Goal: Task Accomplishment & Management: Use online tool/utility

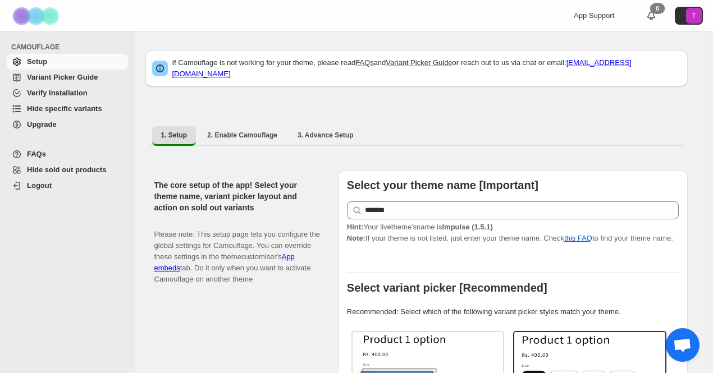
click at [72, 109] on span "Hide specific variants" at bounding box center [64, 108] width 75 height 8
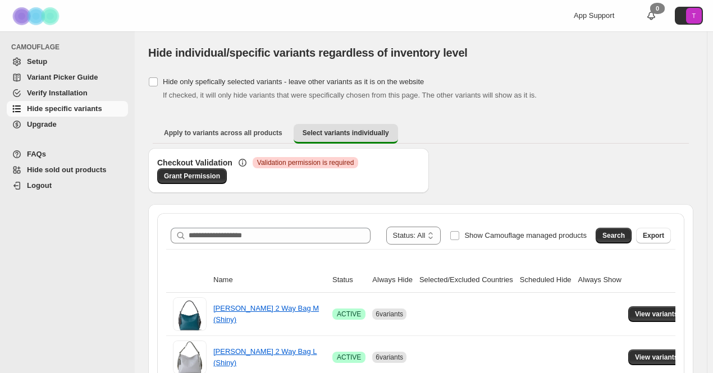
click at [236, 227] on div "**********" at bounding box center [421, 236] width 500 height 18
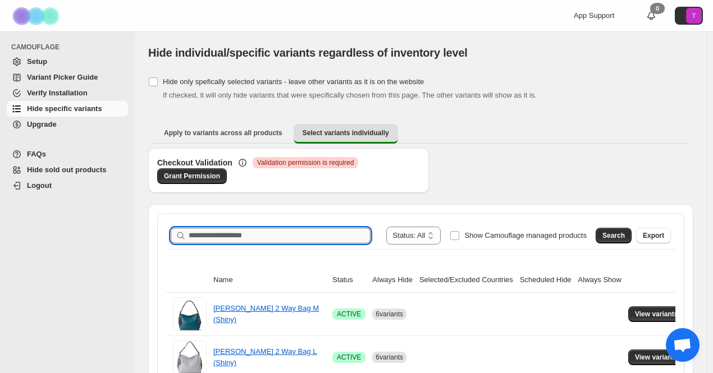
click at [242, 237] on input "Search product name" at bounding box center [280, 236] width 182 height 16
paste input "*******"
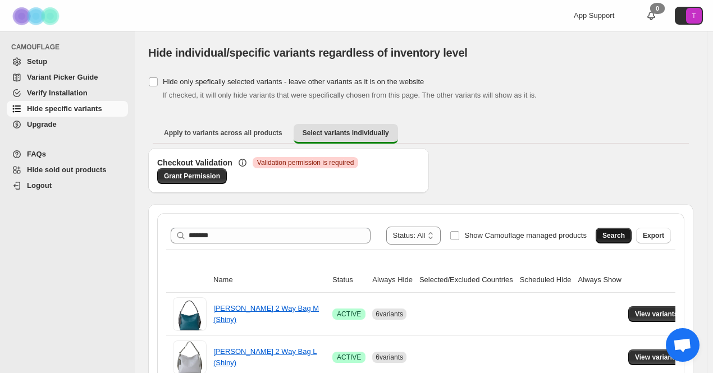
click at [625, 236] on span "Search" at bounding box center [613, 235] width 22 height 9
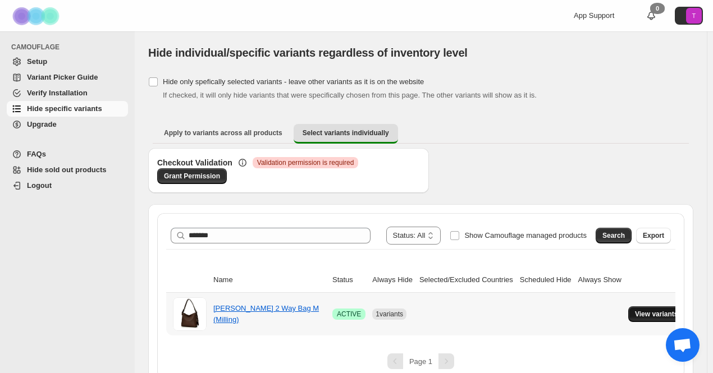
click at [660, 310] on span "View variants" at bounding box center [656, 314] width 43 height 9
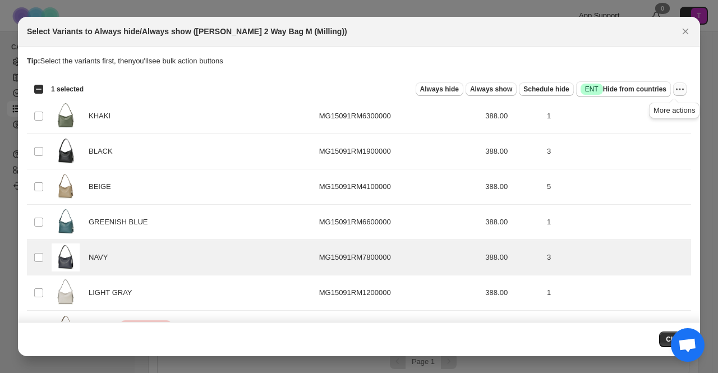
click at [677, 89] on icon "More actions" at bounding box center [680, 89] width 11 height 11
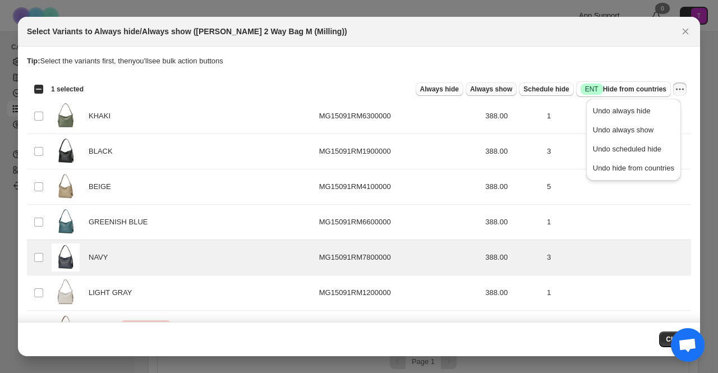
click at [480, 89] on span "Always show" at bounding box center [491, 89] width 42 height 9
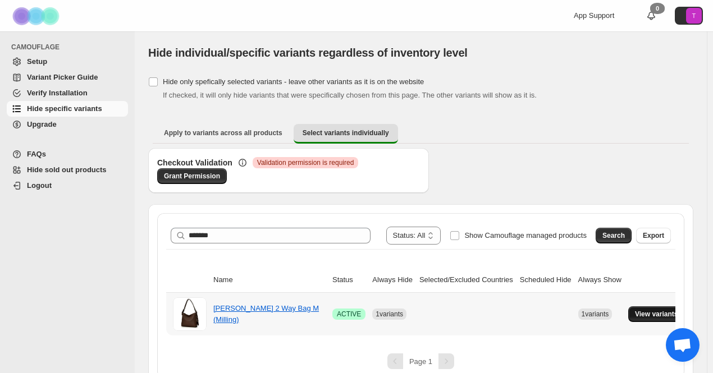
click at [635, 313] on span "View variants" at bounding box center [656, 314] width 43 height 9
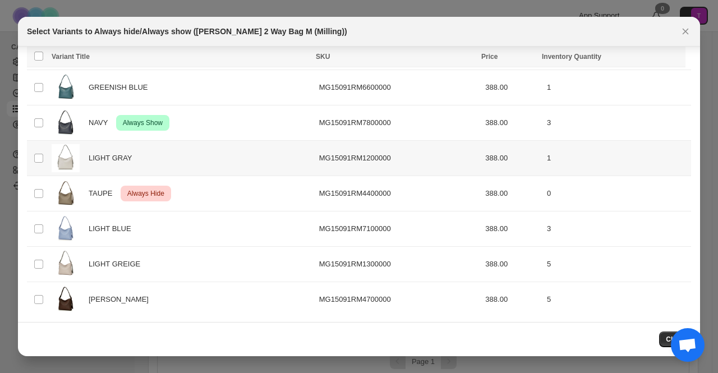
scroll to position [136, 0]
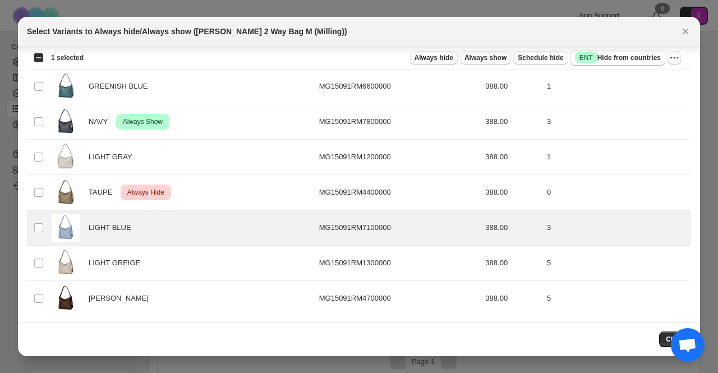
click at [494, 57] on span "Always show" at bounding box center [486, 57] width 42 height 9
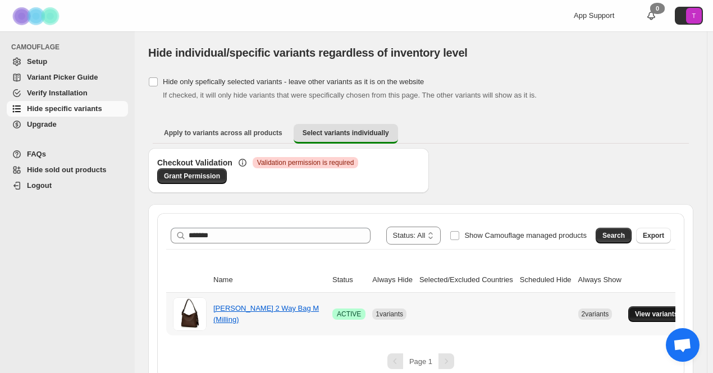
click at [648, 313] on span "View variants" at bounding box center [656, 314] width 43 height 9
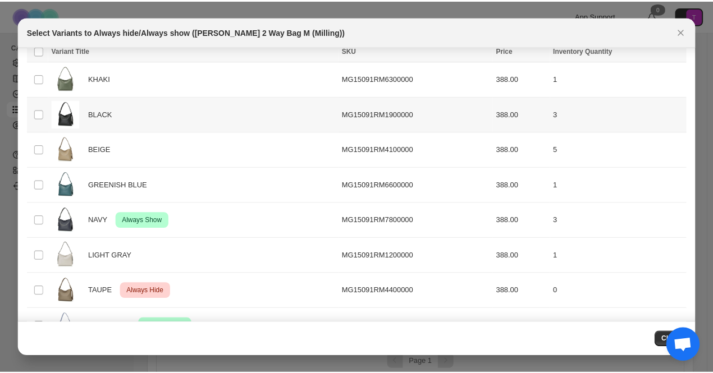
scroll to position [24, 0]
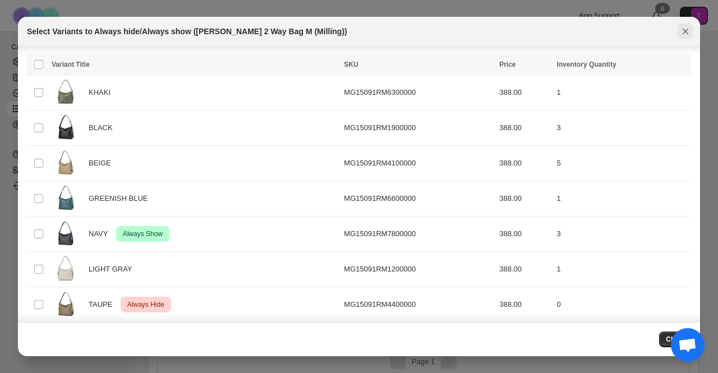
click at [683, 33] on icon "Close" at bounding box center [685, 31] width 11 height 11
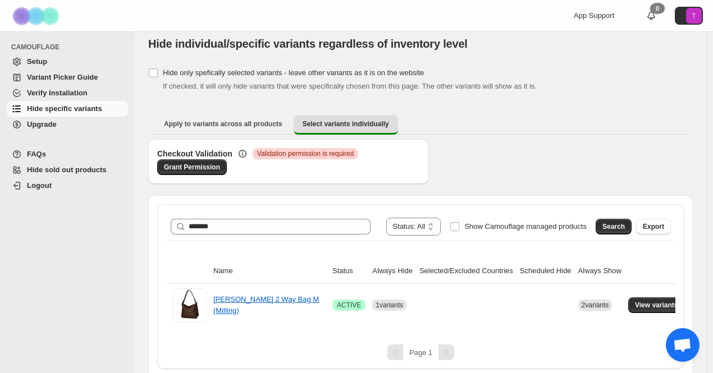
scroll to position [13, 0]
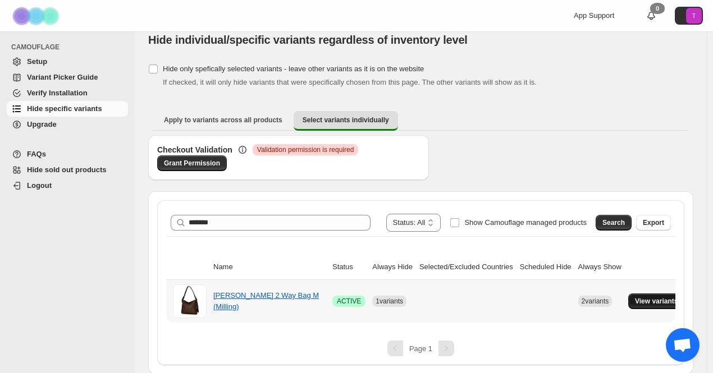
click at [648, 297] on span "View variants" at bounding box center [656, 301] width 43 height 9
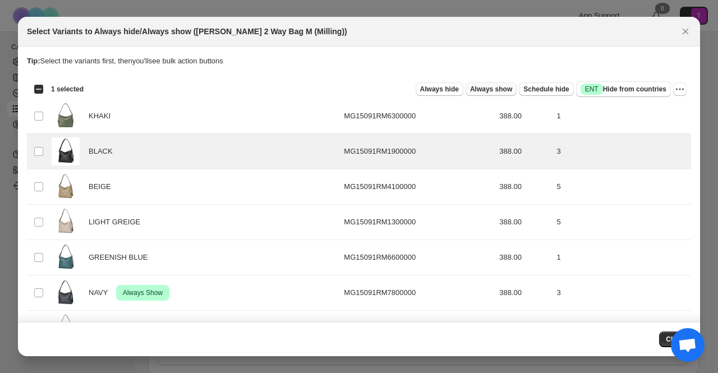
click at [484, 86] on span "Always show" at bounding box center [491, 89] width 42 height 9
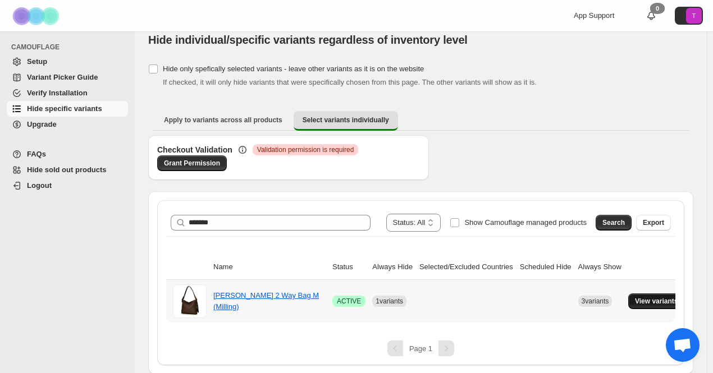
click at [655, 302] on span "View variants" at bounding box center [656, 301] width 43 height 9
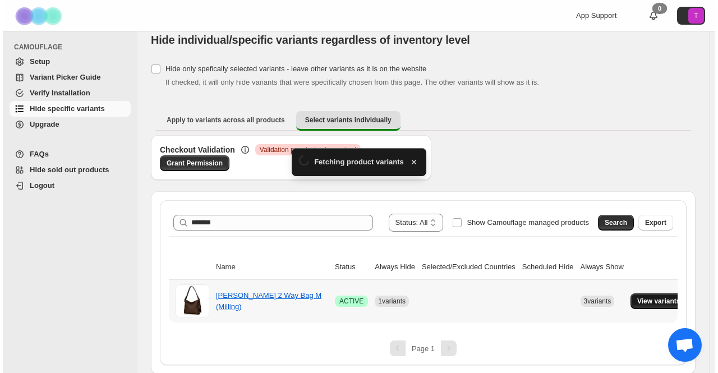
scroll to position [0, 0]
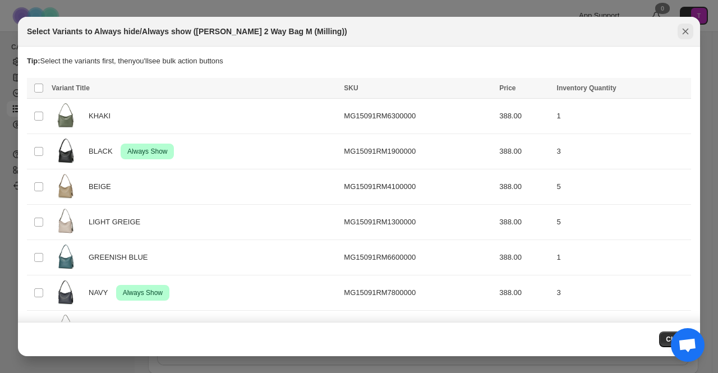
click at [680, 30] on icon "Close" at bounding box center [685, 31] width 11 height 11
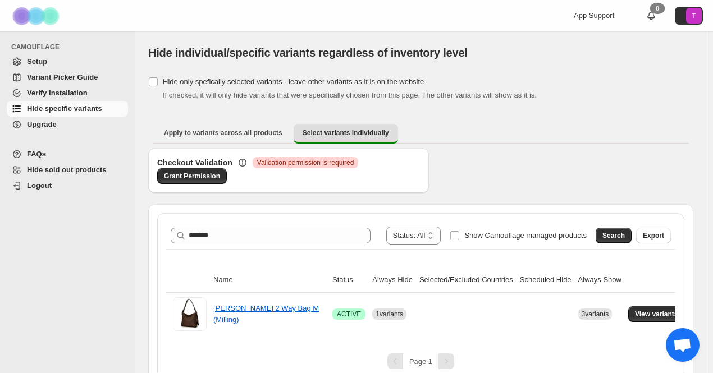
scroll to position [13, 0]
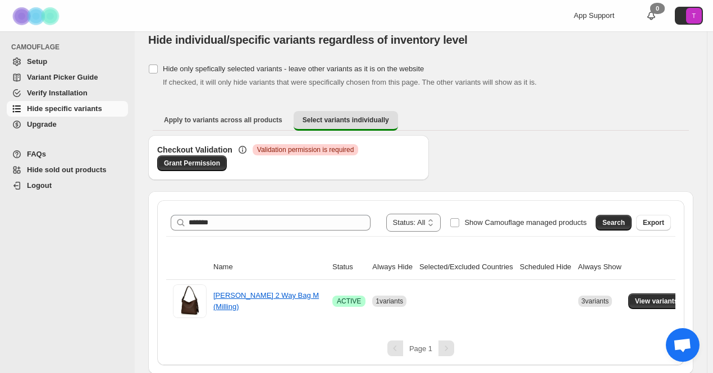
click at [293, 152] on span "Validation permission is required" at bounding box center [305, 149] width 97 height 9
click at [346, 152] on span "Validation permission is required" at bounding box center [305, 149] width 97 height 9
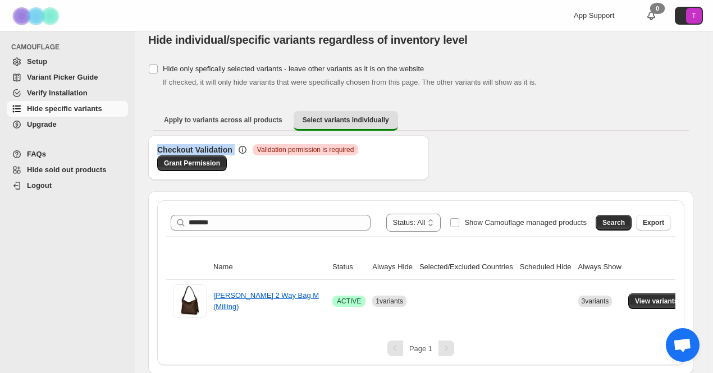
copy div "Checkout Validation Critical"
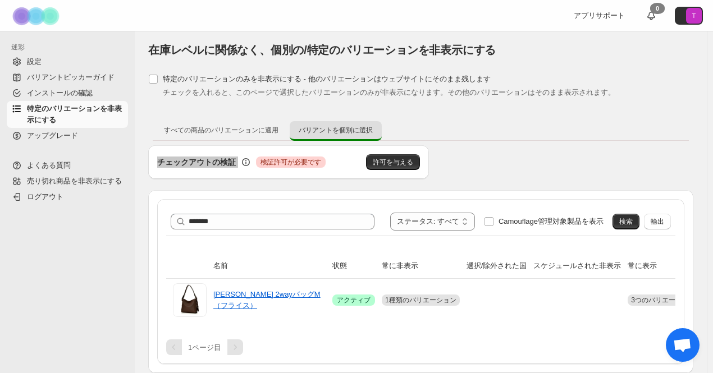
scroll to position [10, 0]
click at [498, 145] on div "チェックアウトの検証 致命的 検証許可が必要です 許可を与える" at bounding box center [420, 167] width 545 height 45
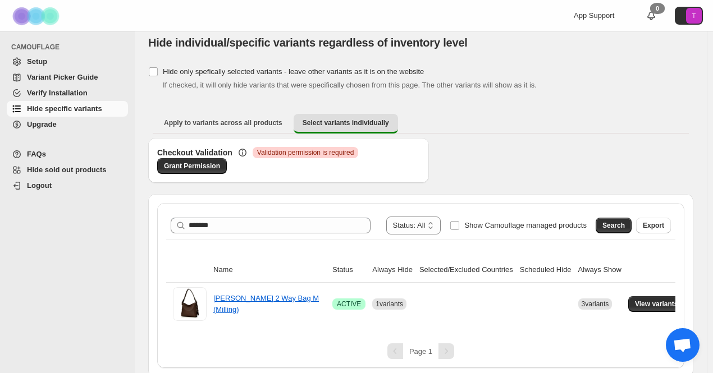
click at [521, 138] on div "Checkout Validation Critical Validation permission is required Grant Permission" at bounding box center [420, 166] width 545 height 56
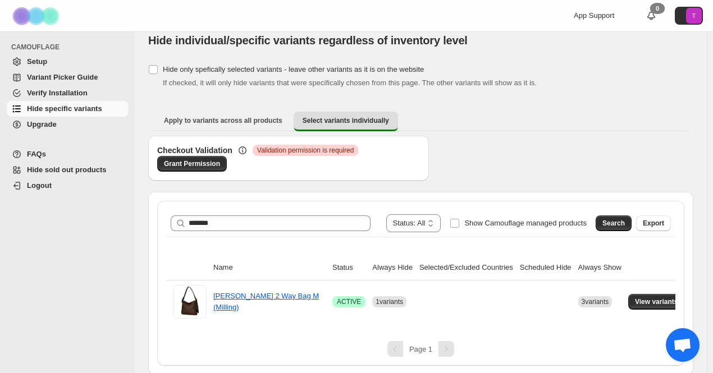
scroll to position [13, 0]
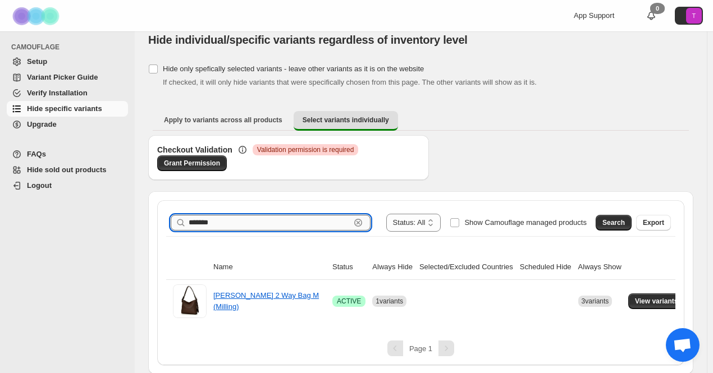
click at [255, 223] on input "*******" at bounding box center [270, 223] width 162 height 16
type input "*"
click at [583, 162] on div "Checkout Validation Critical Validation permission is required Grant Permission" at bounding box center [420, 163] width 545 height 56
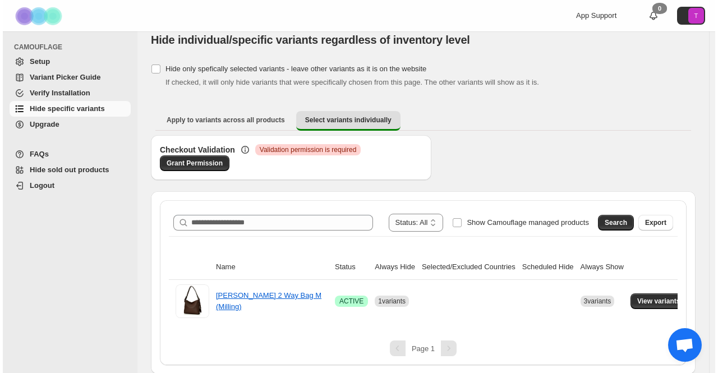
scroll to position [0, 0]
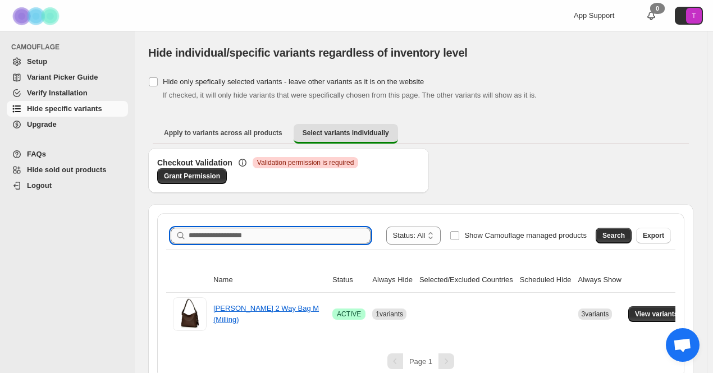
click at [210, 231] on input "Search product name" at bounding box center [280, 236] width 182 height 16
paste input "*******"
type input "*******"
click at [631, 234] on button "Search" at bounding box center [613, 236] width 36 height 16
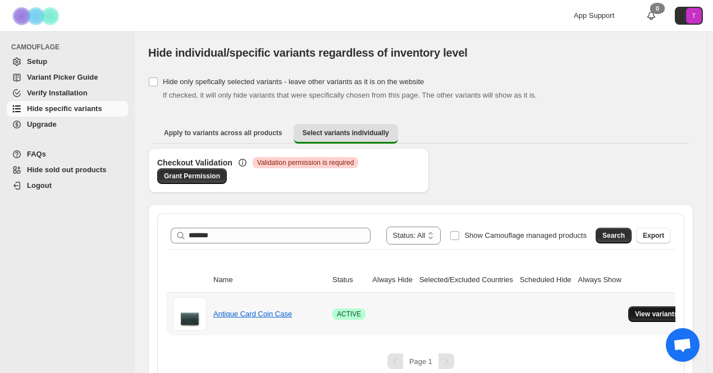
click at [639, 315] on span "View variants" at bounding box center [656, 314] width 43 height 9
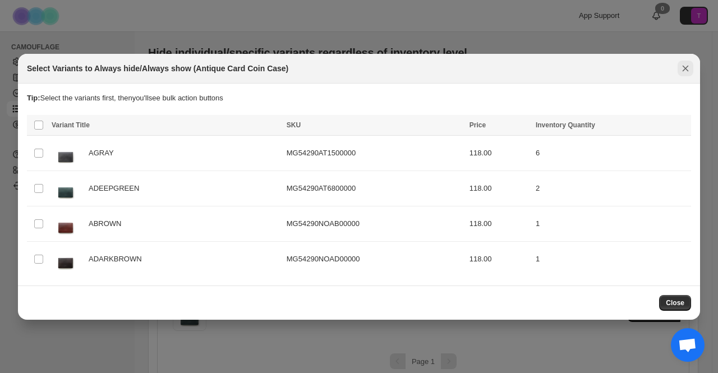
click at [684, 68] on icon "Close" at bounding box center [685, 68] width 11 height 11
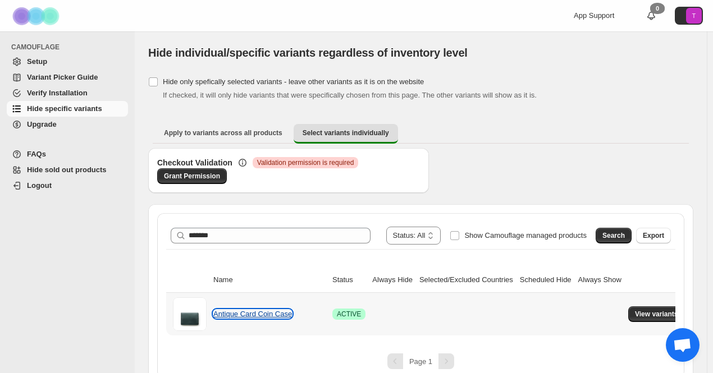
click at [251, 314] on link "Antique Card Coin Case" at bounding box center [252, 314] width 79 height 8
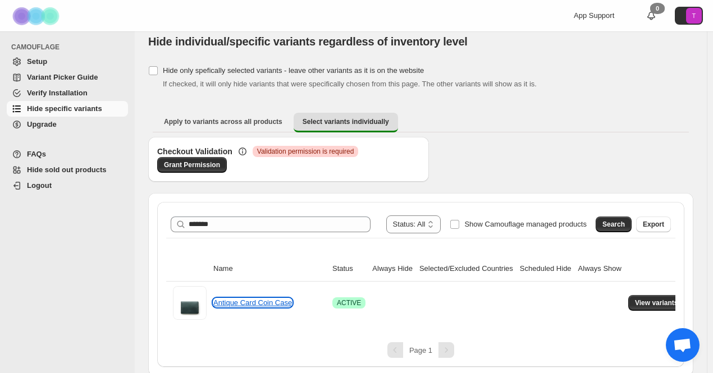
scroll to position [13, 0]
